Goal: Transaction & Acquisition: Purchase product/service

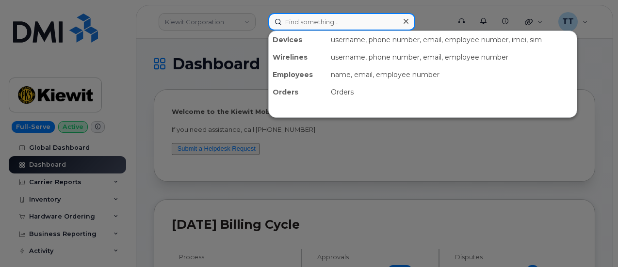
click at [312, 20] on input at bounding box center [341, 21] width 147 height 17
paste input "15187955697"
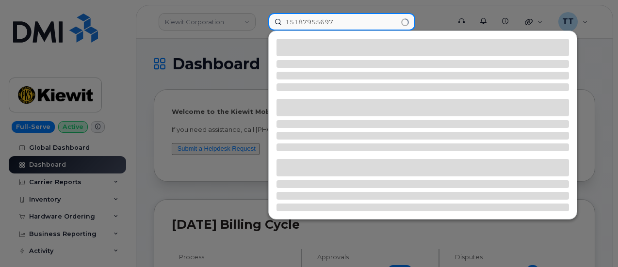
click at [291, 20] on input "15187955697" at bounding box center [341, 21] width 147 height 17
type input "5"
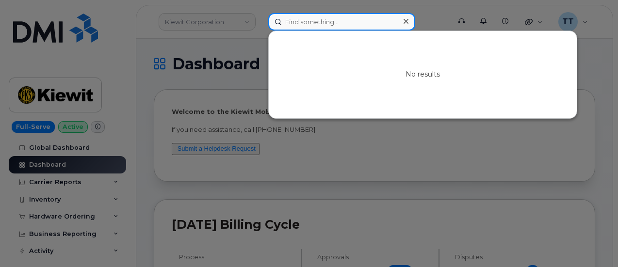
click at [317, 21] on input at bounding box center [341, 21] width 147 height 17
paste input "607-343-5552"
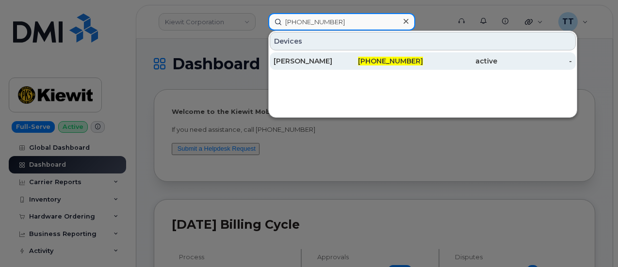
type input "607-343-5552"
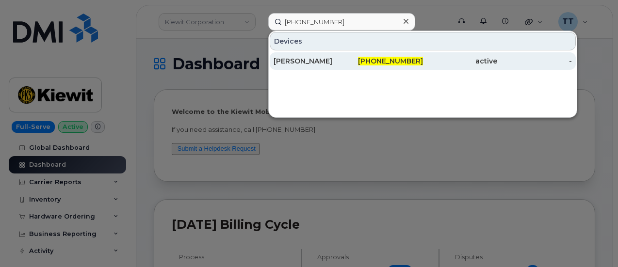
click at [312, 57] on div "[PERSON_NAME]" at bounding box center [310, 61] width 75 height 10
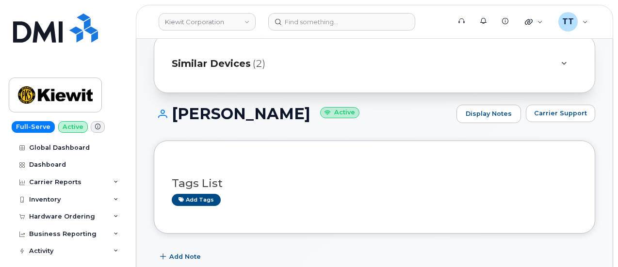
scroll to position [48, 0]
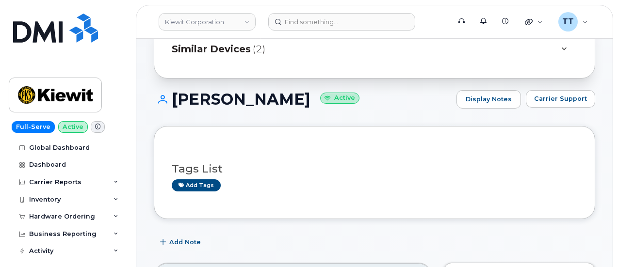
click at [219, 111] on div "[PERSON_NAME] Active Display Notes Carrier Support" at bounding box center [374, 108] width 441 height 36
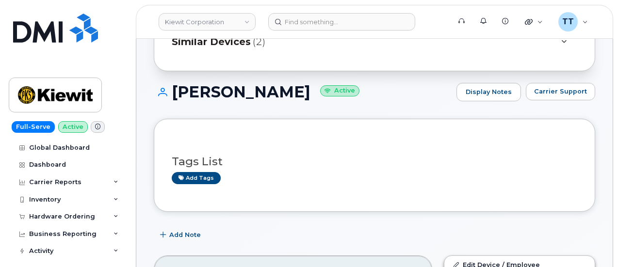
scroll to position [0, 0]
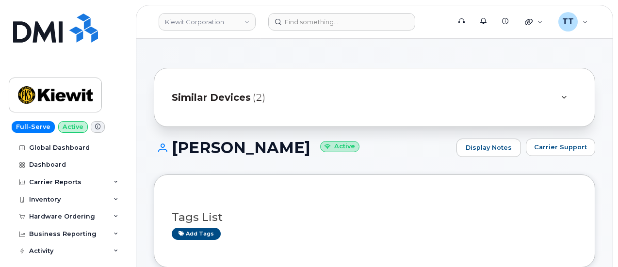
click at [214, 142] on h1 "[PERSON_NAME] Active" at bounding box center [303, 147] width 298 height 17
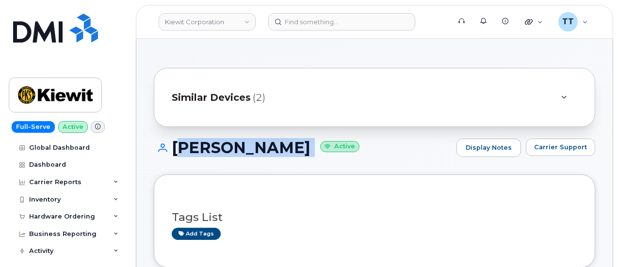
click at [214, 142] on h1 "[PERSON_NAME] Active" at bounding box center [303, 147] width 298 height 17
copy h1 "[PERSON_NAME]"
copy h1 "Andy Lahair"
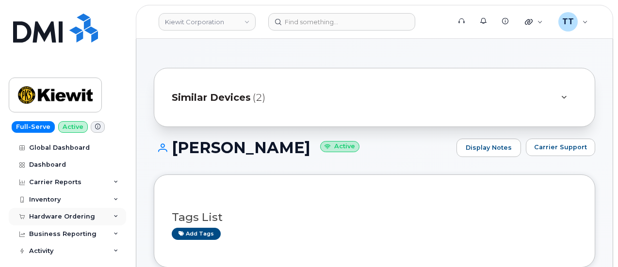
click at [78, 213] on div "Hardware Ordering" at bounding box center [62, 217] width 66 height 8
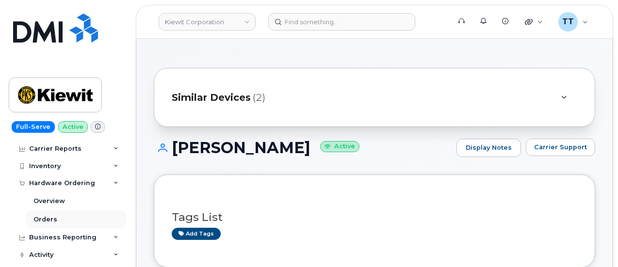
scroll to position [48, 0]
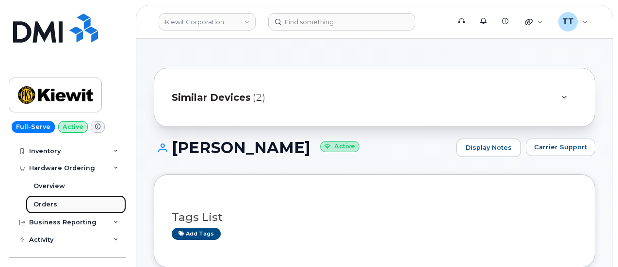
click at [77, 207] on link "Orders" at bounding box center [76, 204] width 100 height 18
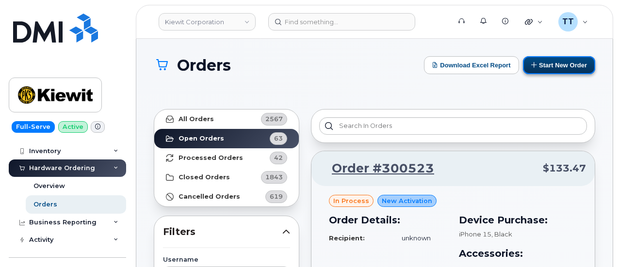
click at [551, 62] on button "Start New Order" at bounding box center [559, 65] width 72 height 18
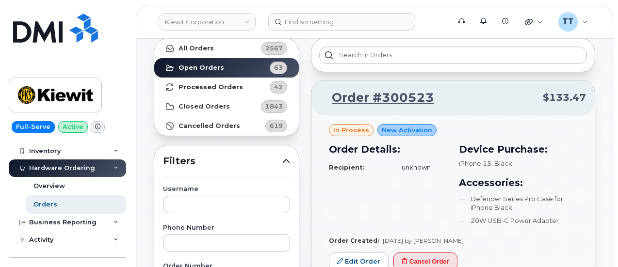
scroll to position [145, 0]
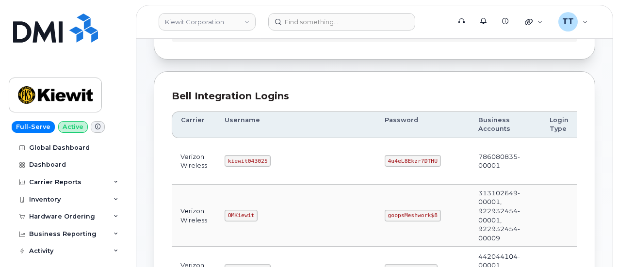
scroll to position [97, 0]
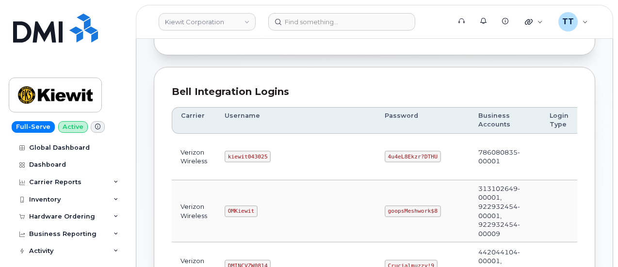
click at [237, 155] on code "kiewit043025" at bounding box center [247, 157] width 46 height 12
copy code "kiewit043025"
click at [384, 153] on code "4u4eL8Ekzr?DTHU" at bounding box center [412, 157] width 56 height 12
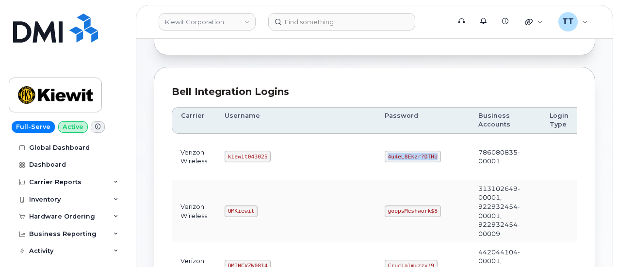
click at [384, 153] on code "4u4eL8Ekzr?DTHU" at bounding box center [412, 157] width 56 height 12
copy code "4u4eL8Ekzr?DTHU"
click at [296, 158] on td "kiewit043025" at bounding box center [296, 157] width 160 height 47
click at [223, 6] on header "Kiewit Corporation Support Alerts Knowledge Base Quicklinks Suspend / Cancel De…" at bounding box center [374, 22] width 477 height 34
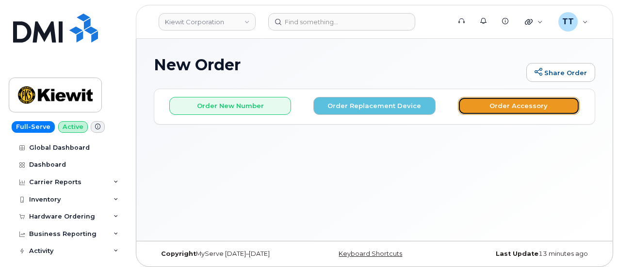
click at [521, 102] on button "Order Accessory" at bounding box center [519, 106] width 122 height 18
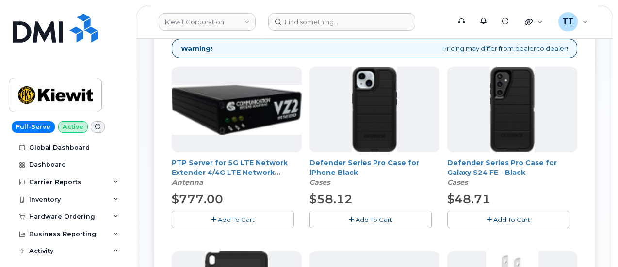
scroll to position [145, 0]
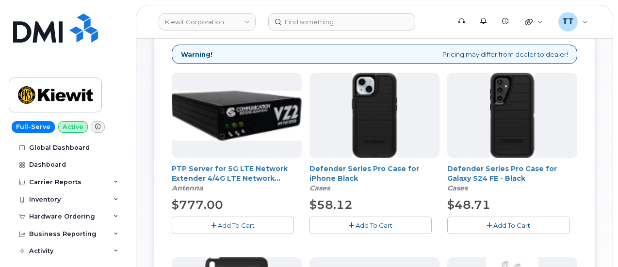
click at [218, 227] on span "Add To Cart" at bounding box center [236, 226] width 37 height 8
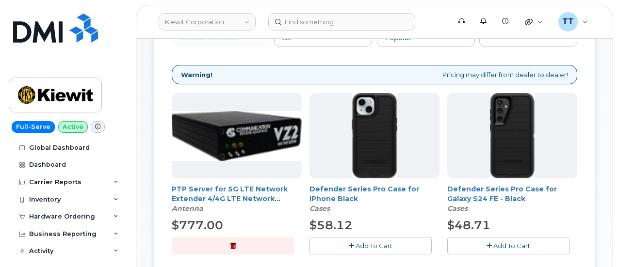
scroll to position [67, 0]
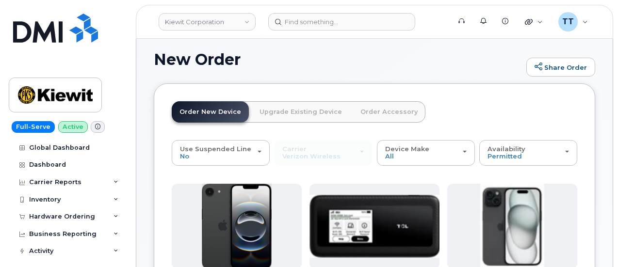
scroll to position [0, 0]
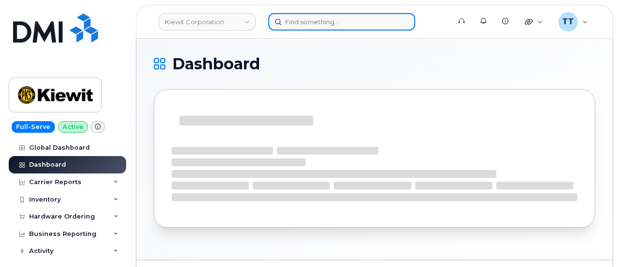
click at [299, 21] on input at bounding box center [341, 21] width 147 height 17
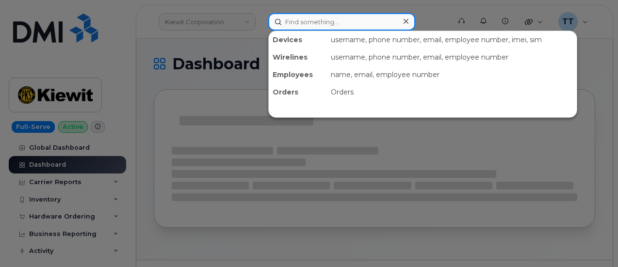
paste input "[PERSON_NAME]"
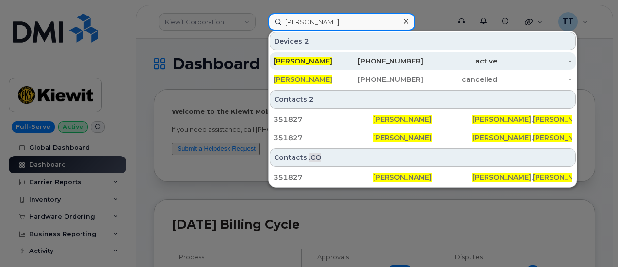
type input "[PERSON_NAME]"
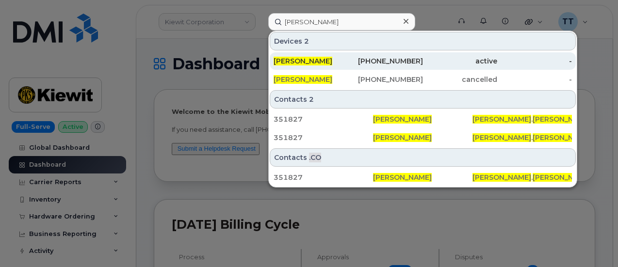
click at [351, 59] on div "772-275-8150" at bounding box center [385, 61] width 75 height 10
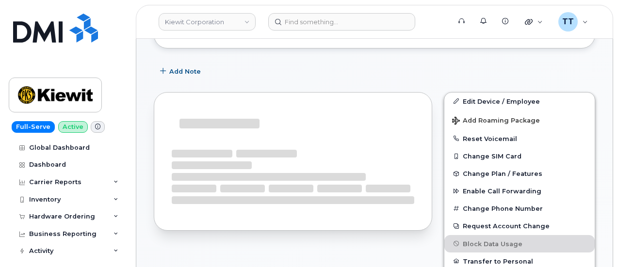
scroll to position [137, 0]
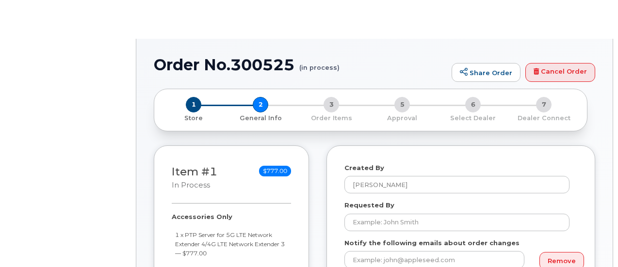
select select
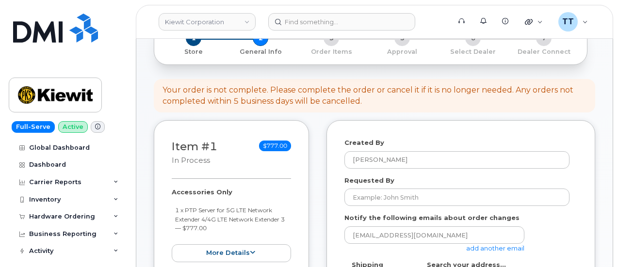
scroll to position [145, 0]
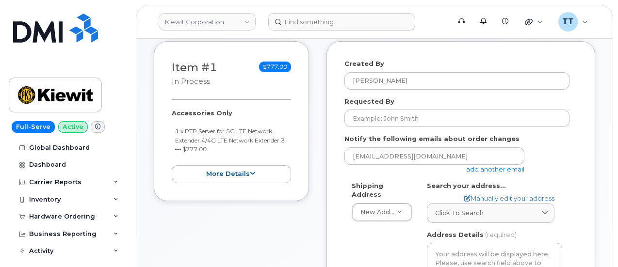
click at [391, 109] on div "Requested By" at bounding box center [460, 112] width 233 height 31
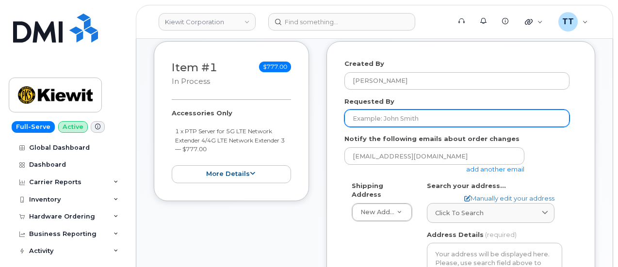
click at [391, 113] on input "Requested By" at bounding box center [456, 118] width 225 height 17
drag, startPoint x: 395, startPoint y: 112, endPoint x: 381, endPoint y: 119, distance: 15.4
click at [358, 120] on input "Requested By" at bounding box center [456, 118] width 225 height 17
paste input "[PERSON_NAME]"
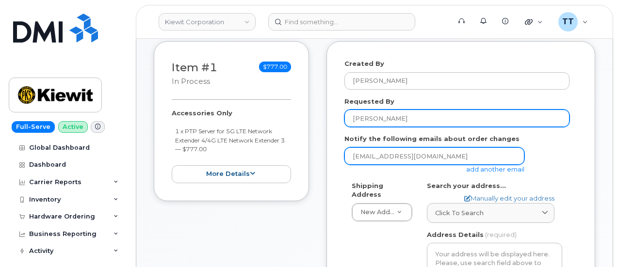
type input "[PERSON_NAME]"
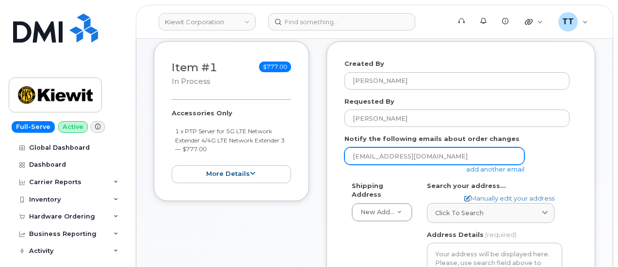
click at [407, 152] on input "[EMAIL_ADDRESS][DOMAIN_NAME]" at bounding box center [434, 155] width 180 height 17
click at [407, 152] on input "email" at bounding box center [434, 155] width 180 height 17
type input "[EMAIL_ADDRESS][DOMAIN_NAME]"
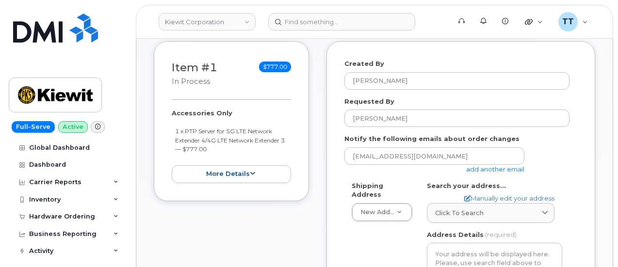
click at [501, 181] on div "Search your address... Manually edit your address Click to search No available …" at bounding box center [494, 202] width 135 height 42
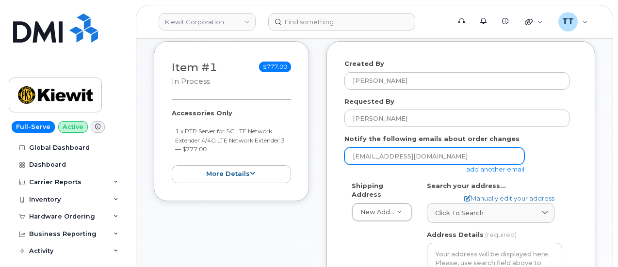
click at [449, 156] on input "[EMAIL_ADDRESS][DOMAIN_NAME]" at bounding box center [434, 155] width 180 height 17
click at [446, 156] on input "email" at bounding box center [434, 155] width 180 height 17
click at [402, 161] on input "email" at bounding box center [434, 155] width 180 height 17
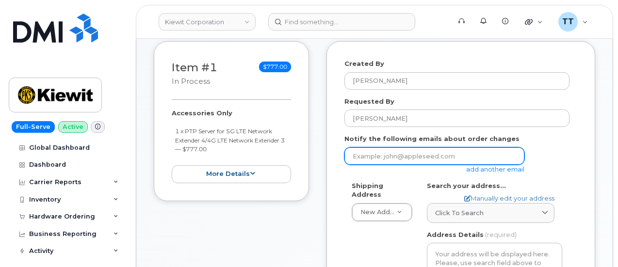
paste input "[PERSON_NAME][EMAIL_ADDRESS][PERSON_NAME][PERSON_NAME][DOMAIN_NAME]"
type input "[PERSON_NAME][EMAIL_ADDRESS][PERSON_NAME][PERSON_NAME][DOMAIN_NAME]"
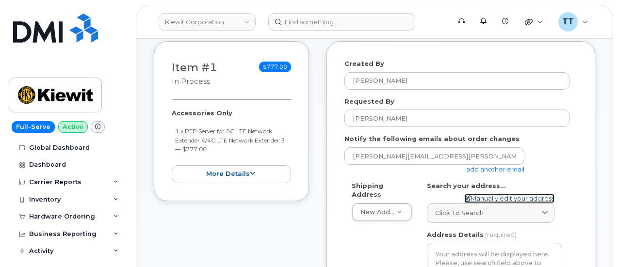
drag, startPoint x: 506, startPoint y: 196, endPoint x: 500, endPoint y: 200, distance: 7.0
click at [506, 196] on link "Manually edit your address" at bounding box center [509, 198] width 90 height 9
select select
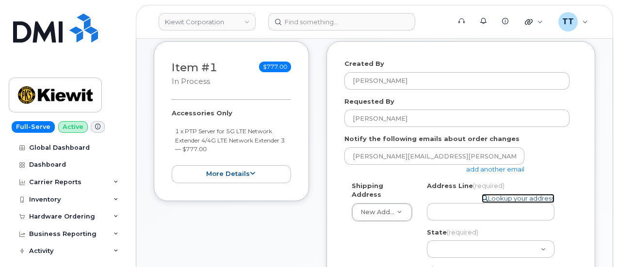
click at [502, 195] on link "Lookup your address" at bounding box center [517, 198] width 73 height 9
select select
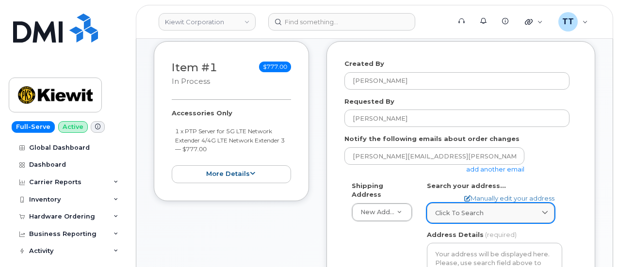
click at [477, 210] on span "Click to search" at bounding box center [459, 212] width 48 height 9
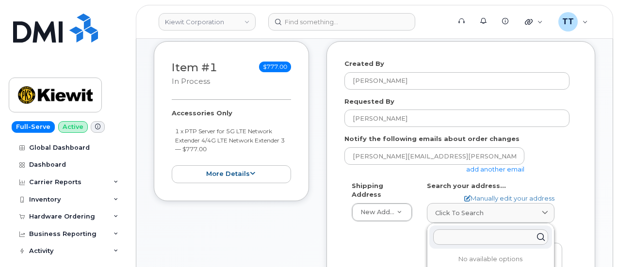
paste input "3390 Sneed RdFort Pierce, FL 34945"
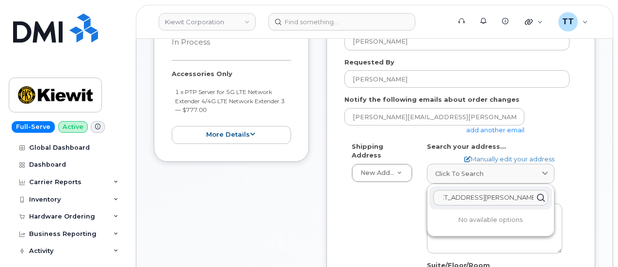
scroll to position [194, 0]
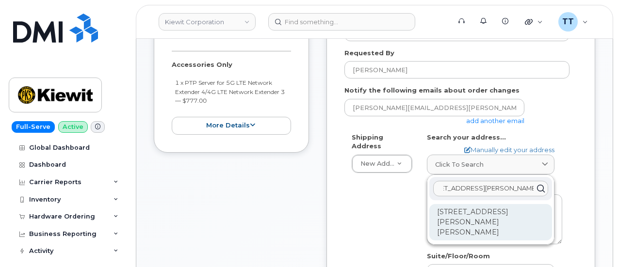
type input "3390 Sneed RdFort Pierce, FL 34945"
click at [474, 209] on div "3390 Sneed Rd Fort Pierce FL 34945-4713" at bounding box center [490, 222] width 123 height 36
select select
type textarea "3390 Sneed Rd FORT PIERCE FL 34945-4713 UNITED STATES"
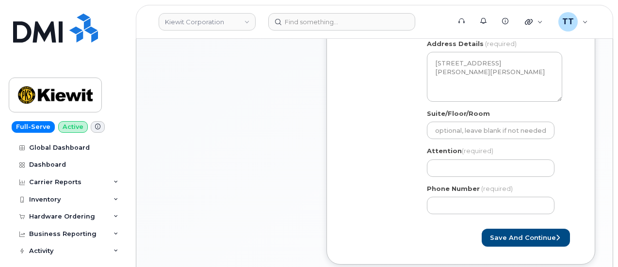
scroll to position [339, 0]
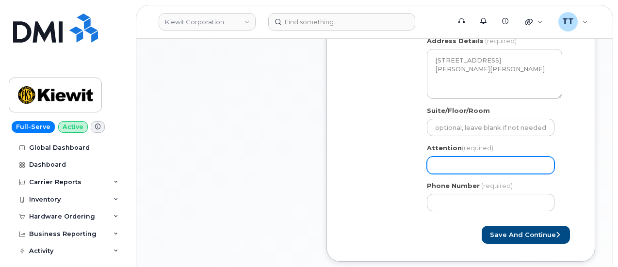
click at [452, 164] on input "Attention (required)" at bounding box center [490, 165] width 127 height 17
click at [442, 163] on input "Attention (required)" at bounding box center [490, 165] width 127 height 17
paste input "CS0795977"
select select
type input "CS0795977"
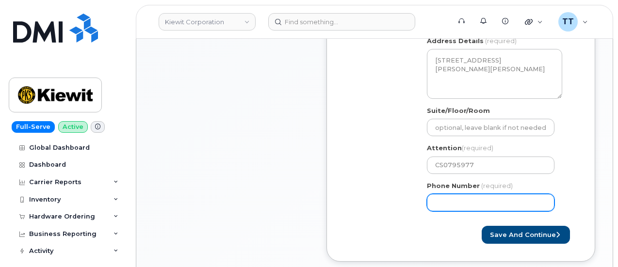
click at [461, 205] on input "Phone Number" at bounding box center [490, 202] width 127 height 17
paste input "7722758150"
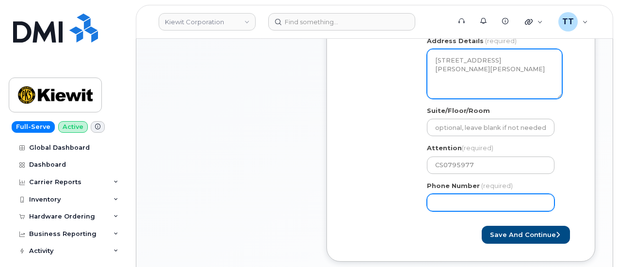
select select
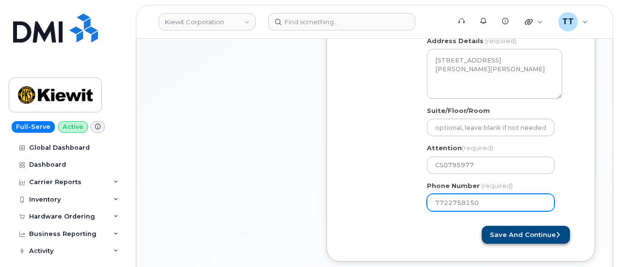
type input "7722758150"
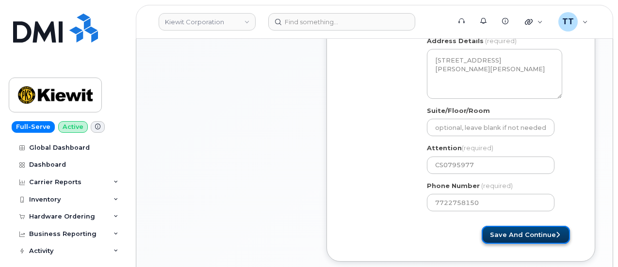
click at [519, 229] on button "Save and Continue" at bounding box center [525, 235] width 88 height 18
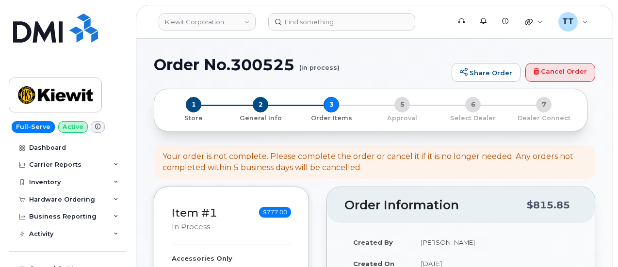
select select
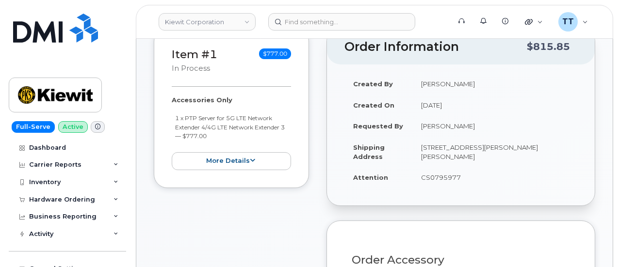
scroll to position [97, 0]
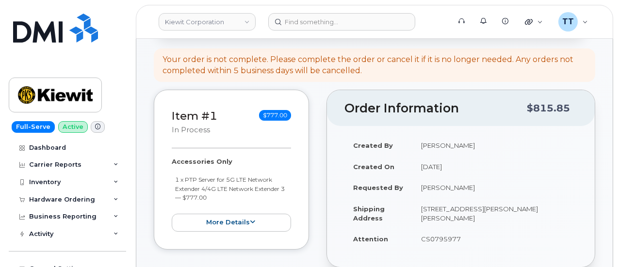
click at [434, 187] on td "[PERSON_NAME]" at bounding box center [494, 187] width 165 height 21
copy tbody "[PERSON_NAME]"
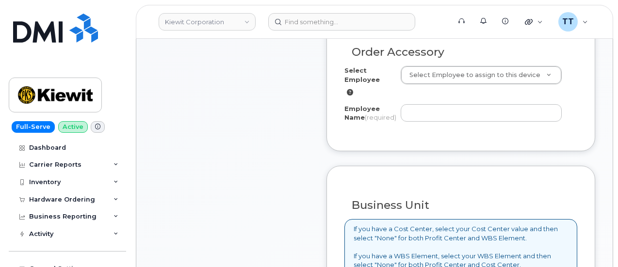
scroll to position [388, 0]
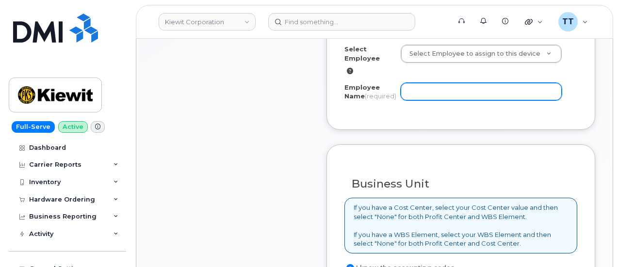
click at [422, 86] on input "Employee Name (required)" at bounding box center [480, 91] width 161 height 17
paste input "[PERSON_NAME]"
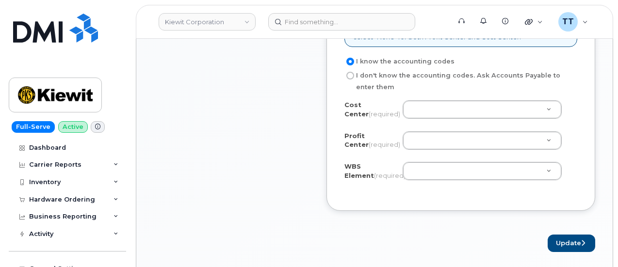
scroll to position [582, 0]
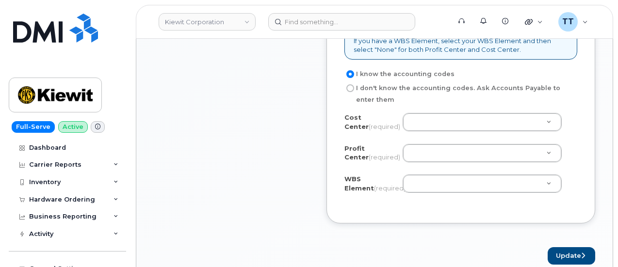
type input "[PERSON_NAME]"
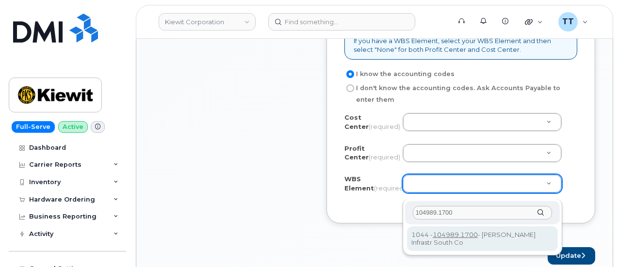
type input "104989.1700"
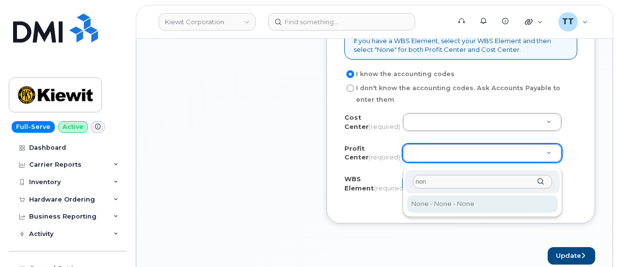
type input "non"
select select "None"
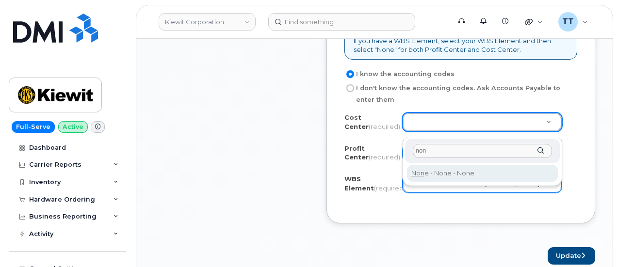
type input "non"
type input "None"
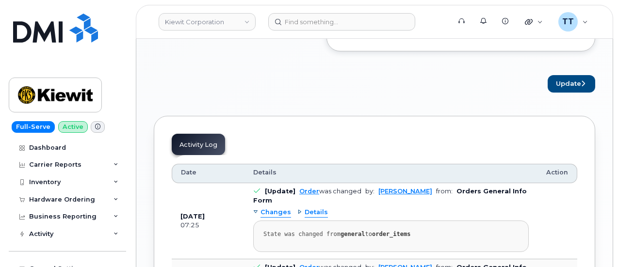
scroll to position [679, 0]
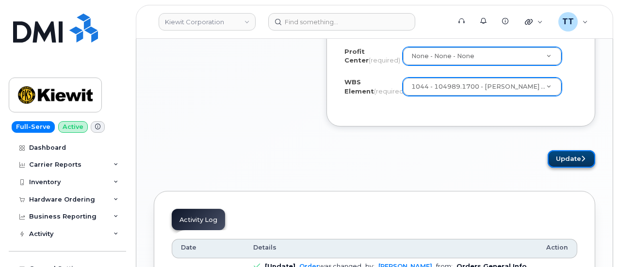
click at [573, 160] on button "Update" at bounding box center [571, 159] width 48 height 18
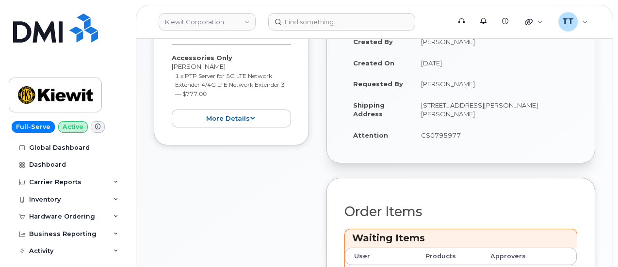
scroll to position [485, 0]
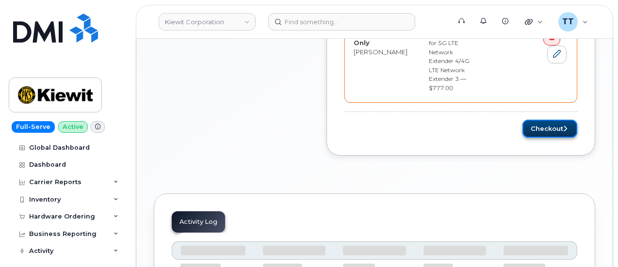
click at [537, 120] on button "Checkout" at bounding box center [549, 129] width 55 height 18
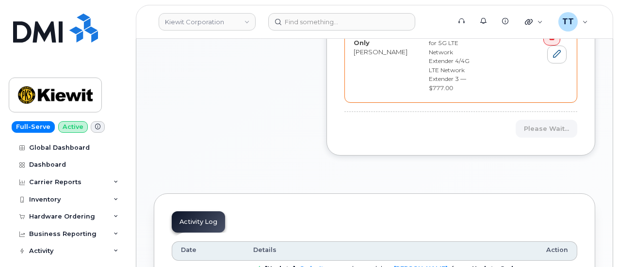
scroll to position [339, 0]
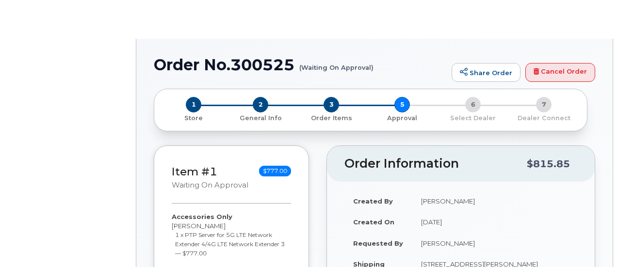
radio input "true"
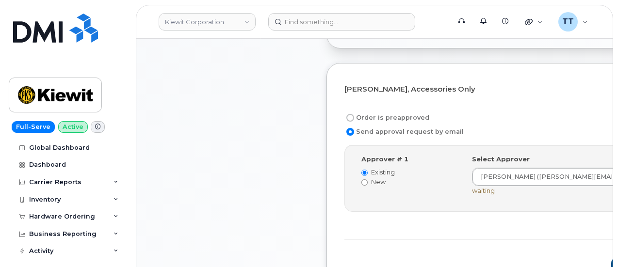
scroll to position [291, 0]
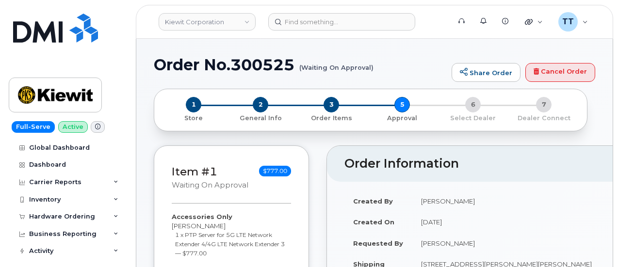
click at [232, 71] on h1 "Order No.300525 (Waiting On Approval)" at bounding box center [300, 64] width 293 height 17
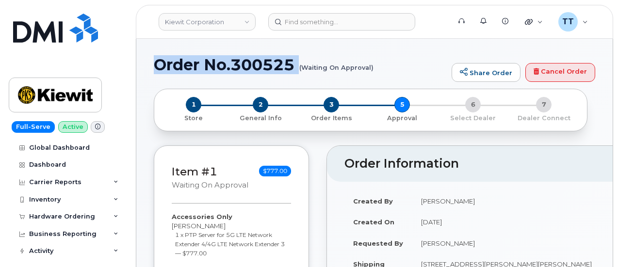
click at [232, 71] on h1 "Order No.300525 (Waiting On Approval)" at bounding box center [300, 64] width 293 height 17
copy h1 "Order No.300525"
click at [67, 32] on img at bounding box center [55, 28] width 85 height 29
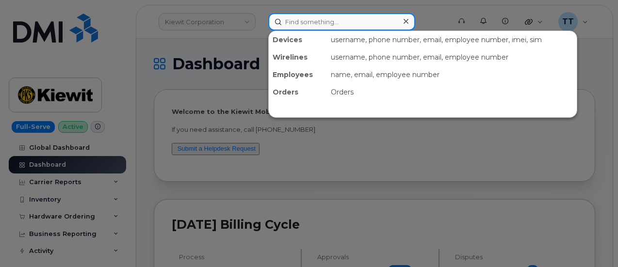
click at [308, 19] on input at bounding box center [341, 21] width 147 height 17
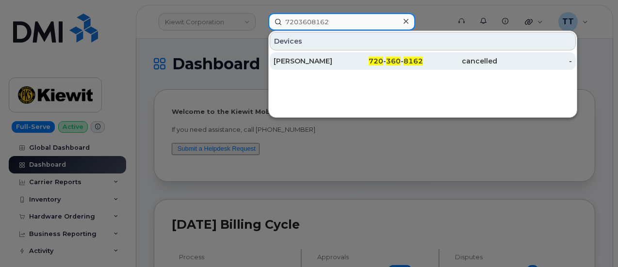
type input "7203608162"
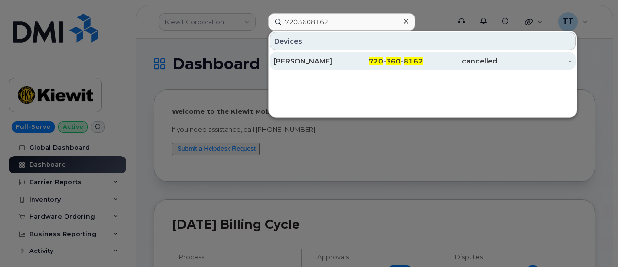
click at [330, 64] on div "JACQUELINE BENITEZ" at bounding box center [310, 61] width 75 height 10
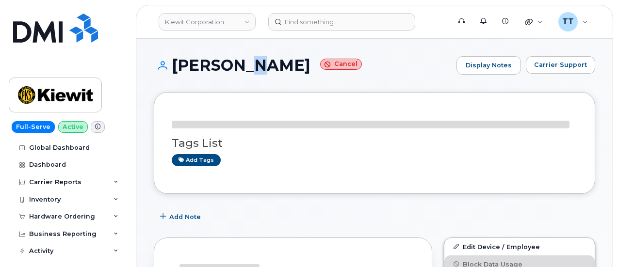
click at [250, 64] on h1 "[PERSON_NAME]" at bounding box center [303, 65] width 298 height 17
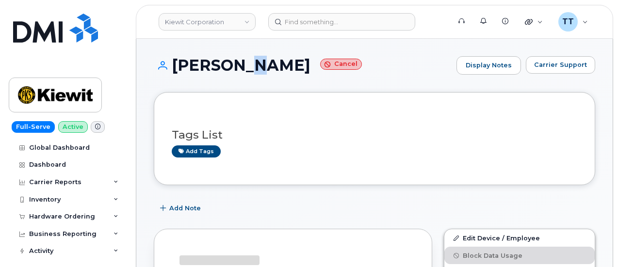
click at [250, 64] on h1 "JACQUELINE BENITEZ Cancel" at bounding box center [303, 65] width 298 height 17
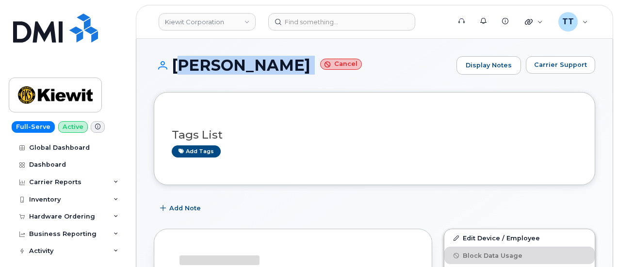
click at [250, 64] on h1 "JACQUELINE BENITEZ Cancel" at bounding box center [303, 65] width 298 height 17
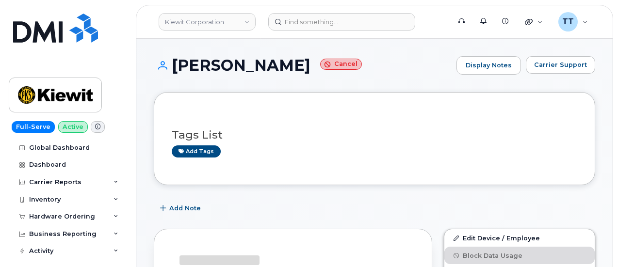
scroll to position [194, 0]
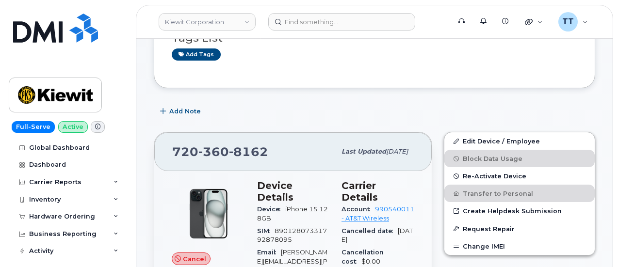
scroll to position [97, 0]
click at [209, 144] on span "360" at bounding box center [213, 151] width 31 height 15
copy span "720 360 8162"
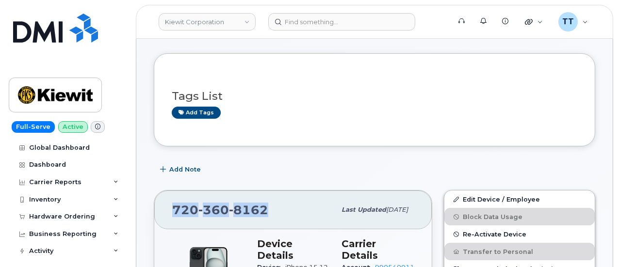
scroll to position [0, 0]
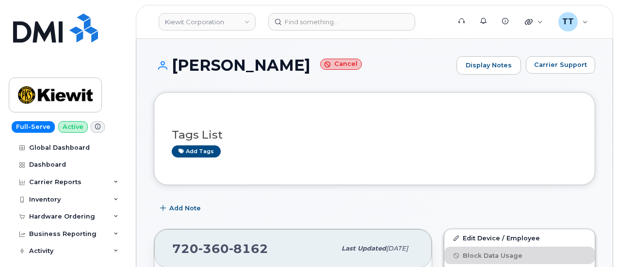
click at [209, 62] on h1 "JACQUELINE BENITEZ Cancel" at bounding box center [303, 65] width 298 height 17
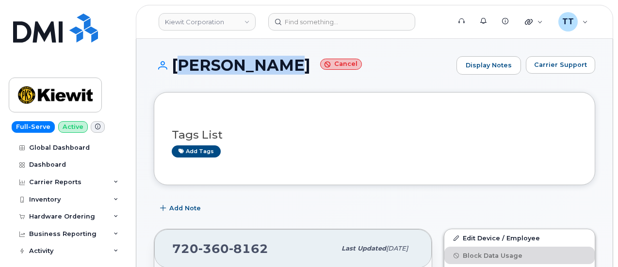
click at [209, 62] on h1 "JACQUELINE BENITEZ Cancel" at bounding box center [303, 65] width 298 height 17
copy h1 "JACQUELINE BENITEZ"
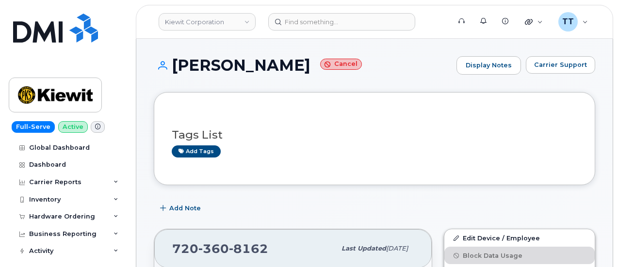
click at [210, 38] on header "Kiewit Corporation Support Alerts Knowledge Base Quicklinks Suspend / Cancel De…" at bounding box center [374, 22] width 477 height 34
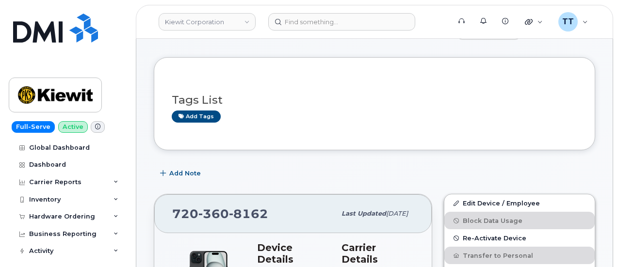
scroll to position [48, 0]
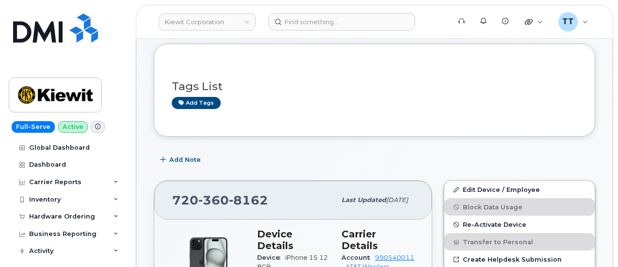
click at [208, 200] on span "360" at bounding box center [213, 200] width 31 height 15
copy span "720 360 8162"
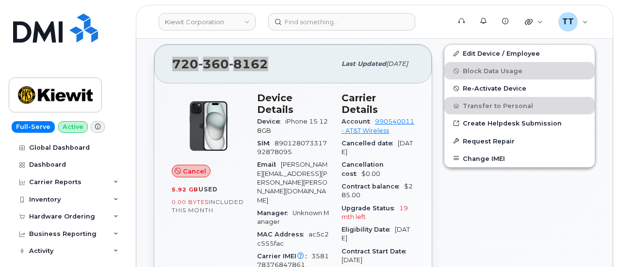
scroll to position [194, 0]
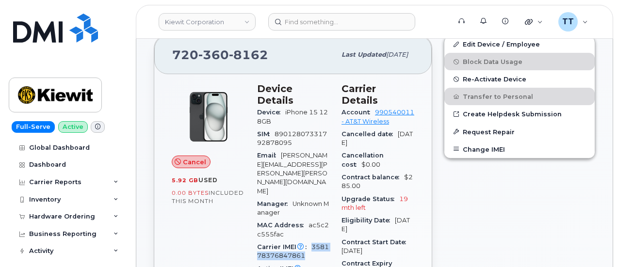
drag, startPoint x: 310, startPoint y: 207, endPoint x: 316, endPoint y: 214, distance: 8.6
click at [316, 241] on div "Carrier IMEI Carrier IMEI is reported during the last billing cycle or change o…" at bounding box center [293, 252] width 73 height 22
copy span "358178376847861"
click at [201, 52] on span "360" at bounding box center [213, 55] width 31 height 15
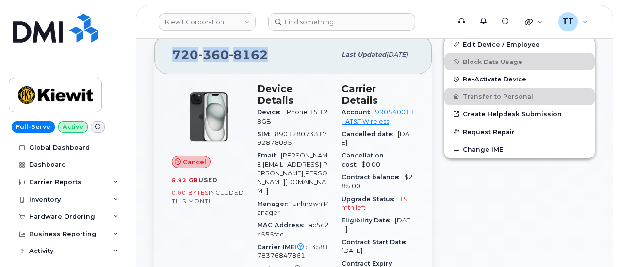
click at [201, 52] on span "360" at bounding box center [213, 55] width 31 height 15
copy span "720 360 8162"
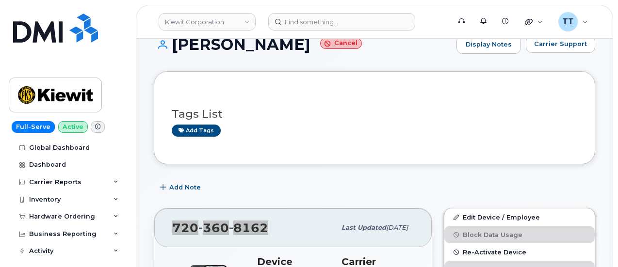
scroll to position [0, 0]
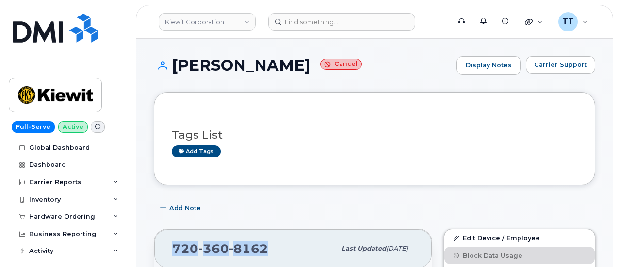
click at [213, 68] on h1 "JACQUELINE BENITEZ Cancel" at bounding box center [303, 65] width 298 height 17
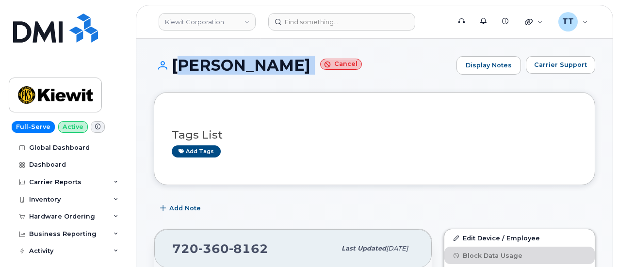
click at [213, 68] on h1 "JACQUELINE BENITEZ Cancel" at bounding box center [303, 65] width 298 height 17
copy h1 "JACQUELINE BENITEZ"
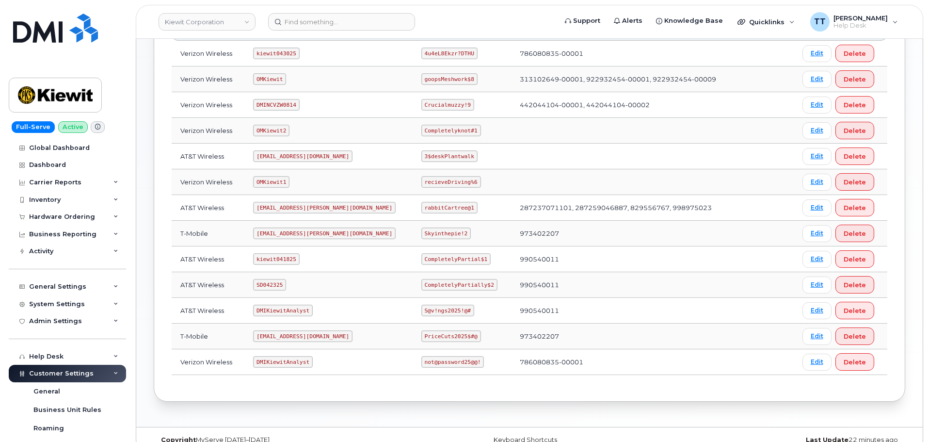
scroll to position [197, 0]
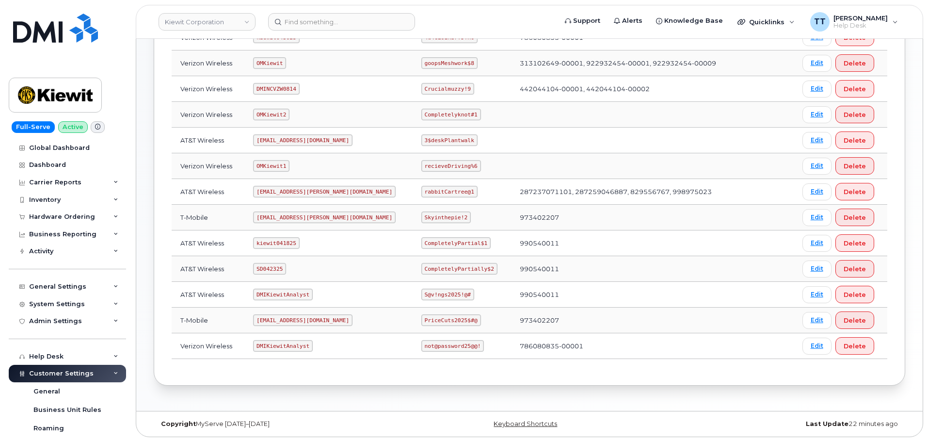
click at [283, 243] on code "kiewit041825" at bounding box center [276, 243] width 46 height 12
drag, startPoint x: 283, startPoint y: 243, endPoint x: 271, endPoint y: 244, distance: 11.7
click at [271, 244] on code "kiewit041825" at bounding box center [276, 243] width 46 height 12
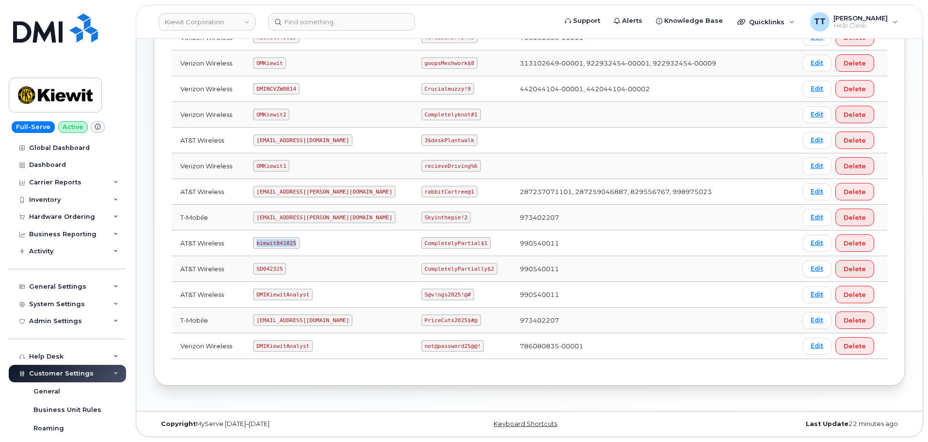
copy code "kiewit041825"
click at [421, 246] on code "CompletelyPartial$1" at bounding box center [455, 243] width 69 height 12
click at [421, 243] on code "CompletelyPartial$1" at bounding box center [455, 243] width 69 height 12
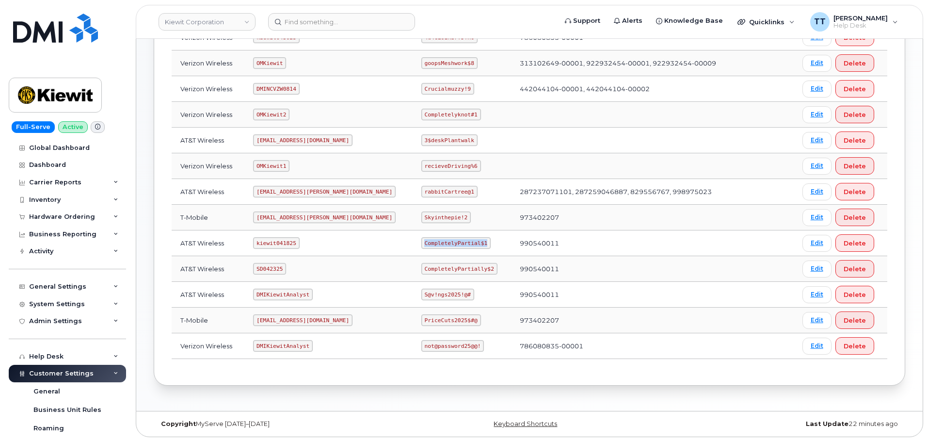
click at [421, 243] on code "CompletelyPartial$1" at bounding box center [455, 243] width 69 height 12
copy code "CompletelyPartial$1"
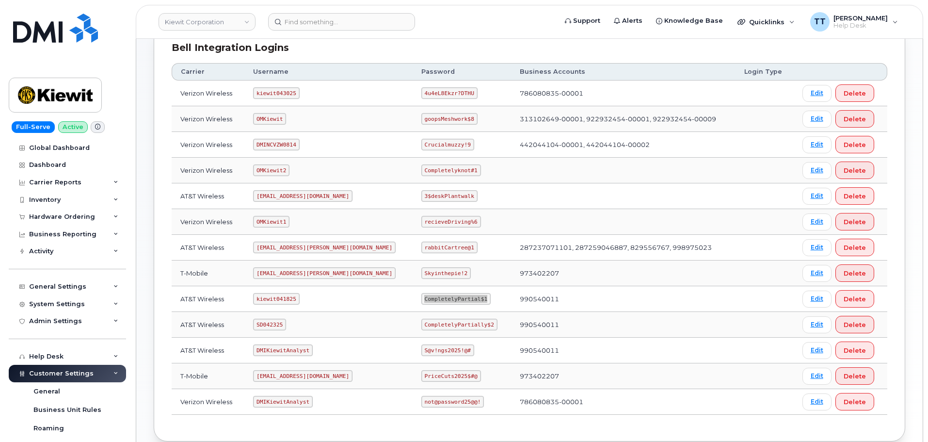
scroll to position [0, 0]
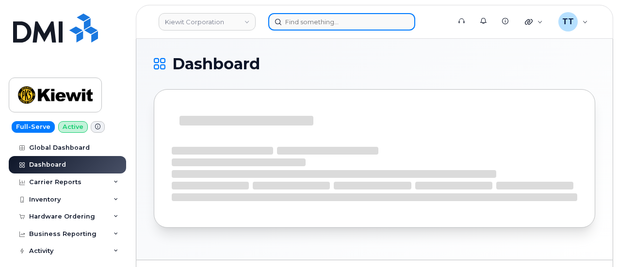
click at [332, 18] on input at bounding box center [341, 21] width 147 height 17
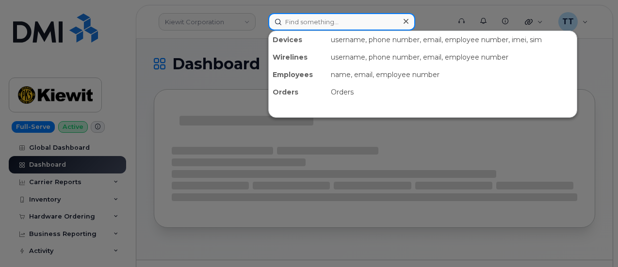
click at [332, 18] on input at bounding box center [341, 21] width 147 height 17
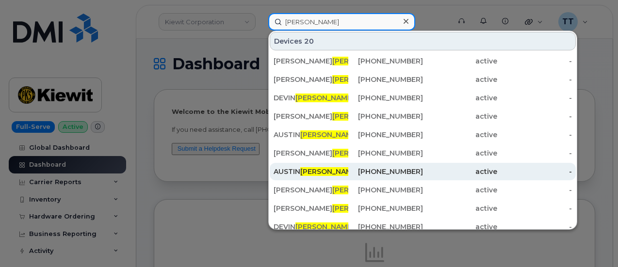
type input "[PERSON_NAME]"
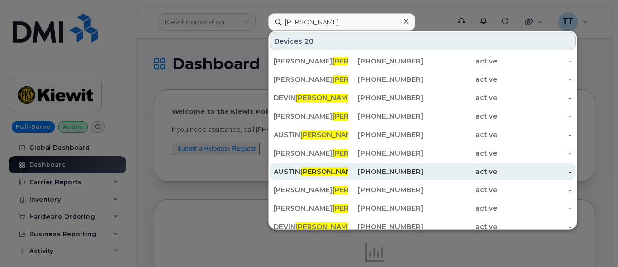
click at [317, 170] on span "[PERSON_NAME]" at bounding box center [329, 171] width 59 height 9
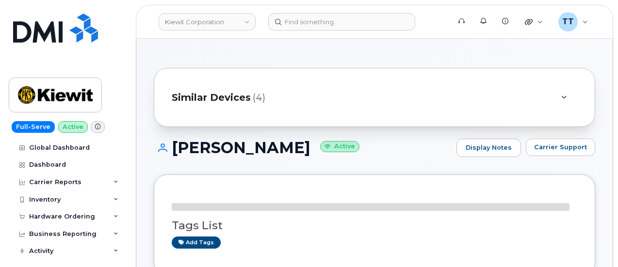
click at [224, 146] on h1 "[PERSON_NAME] Active" at bounding box center [303, 147] width 298 height 17
click at [225, 146] on h1 "[PERSON_NAME] Active" at bounding box center [303, 147] width 298 height 17
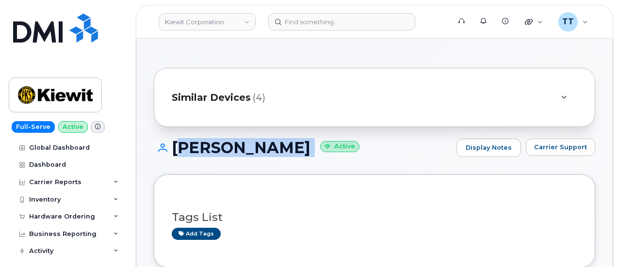
click at [225, 146] on h1 "[PERSON_NAME] Active" at bounding box center [303, 147] width 298 height 17
copy h1 "[PERSON_NAME]"
